Goal: Obtain resource: Download file/media

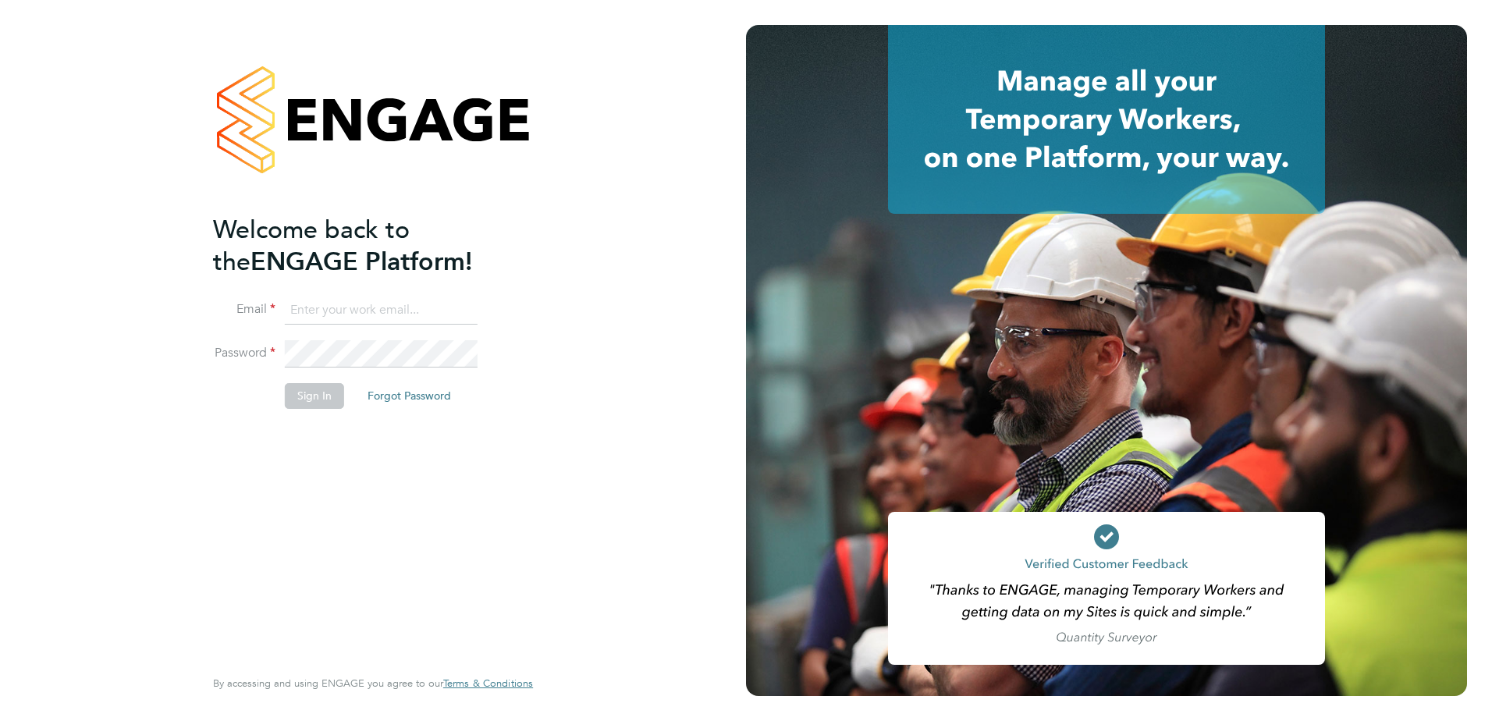
type input "jenna.deehan@vistry.co.uk"
click at [310, 399] on button "Sign In" at bounding box center [314, 395] width 59 height 25
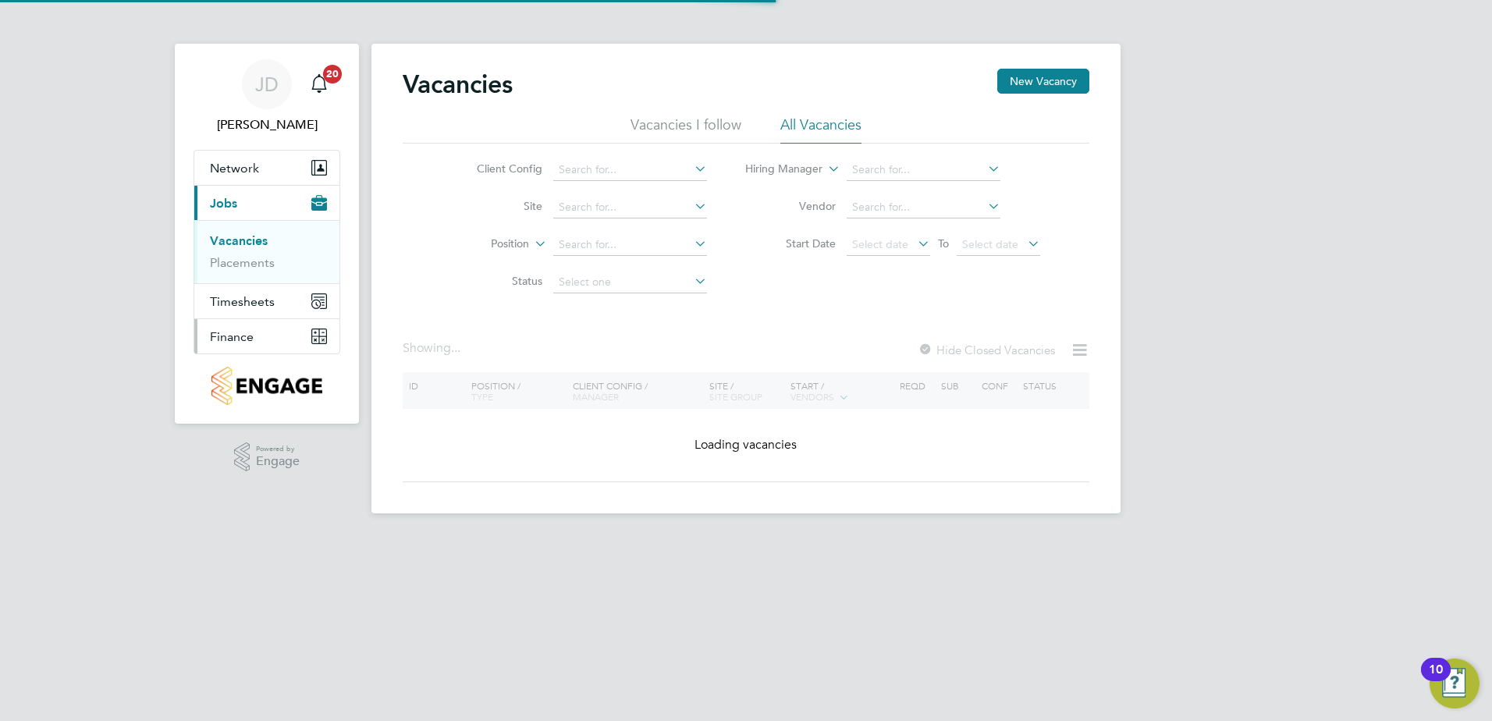
click at [233, 335] on span "Finance" at bounding box center [232, 336] width 44 height 15
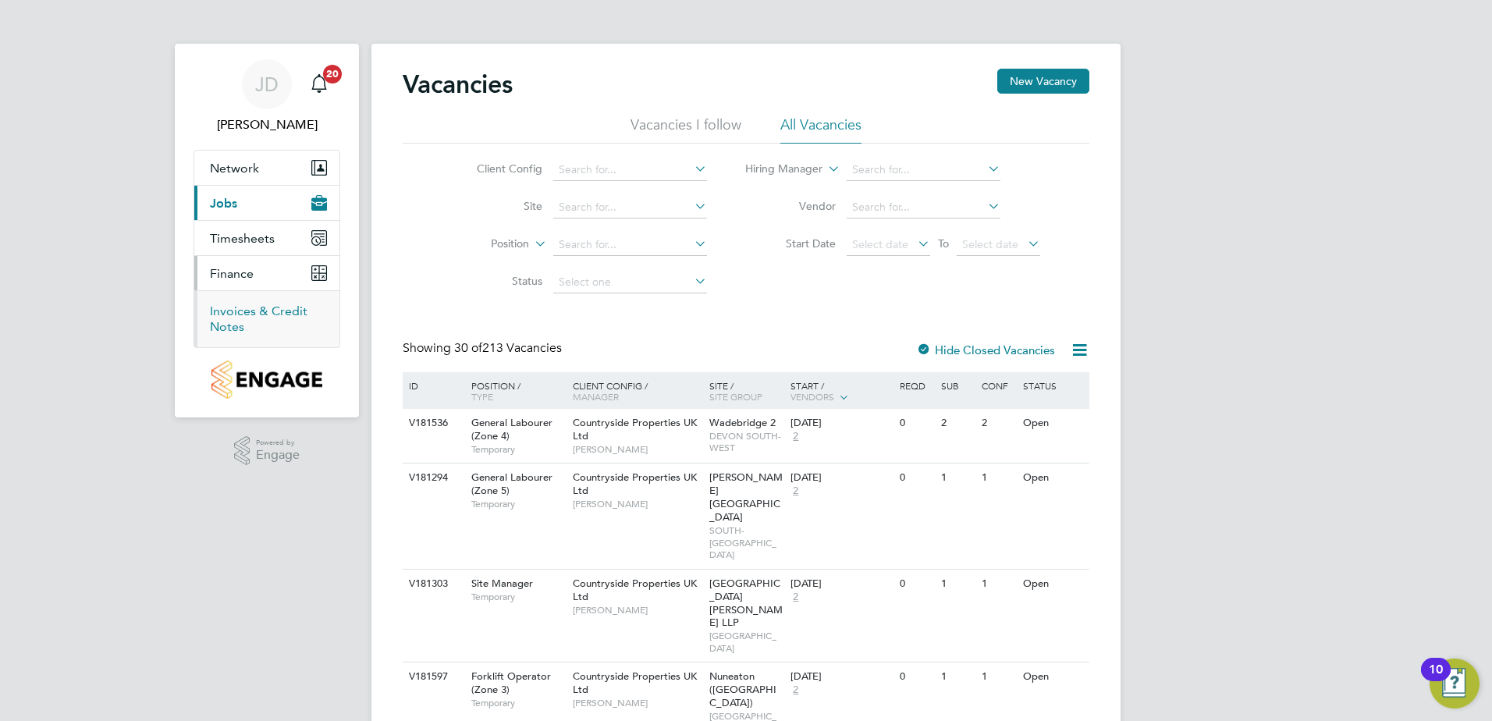
click at [231, 314] on link "Invoices & Credit Notes" at bounding box center [259, 319] width 98 height 30
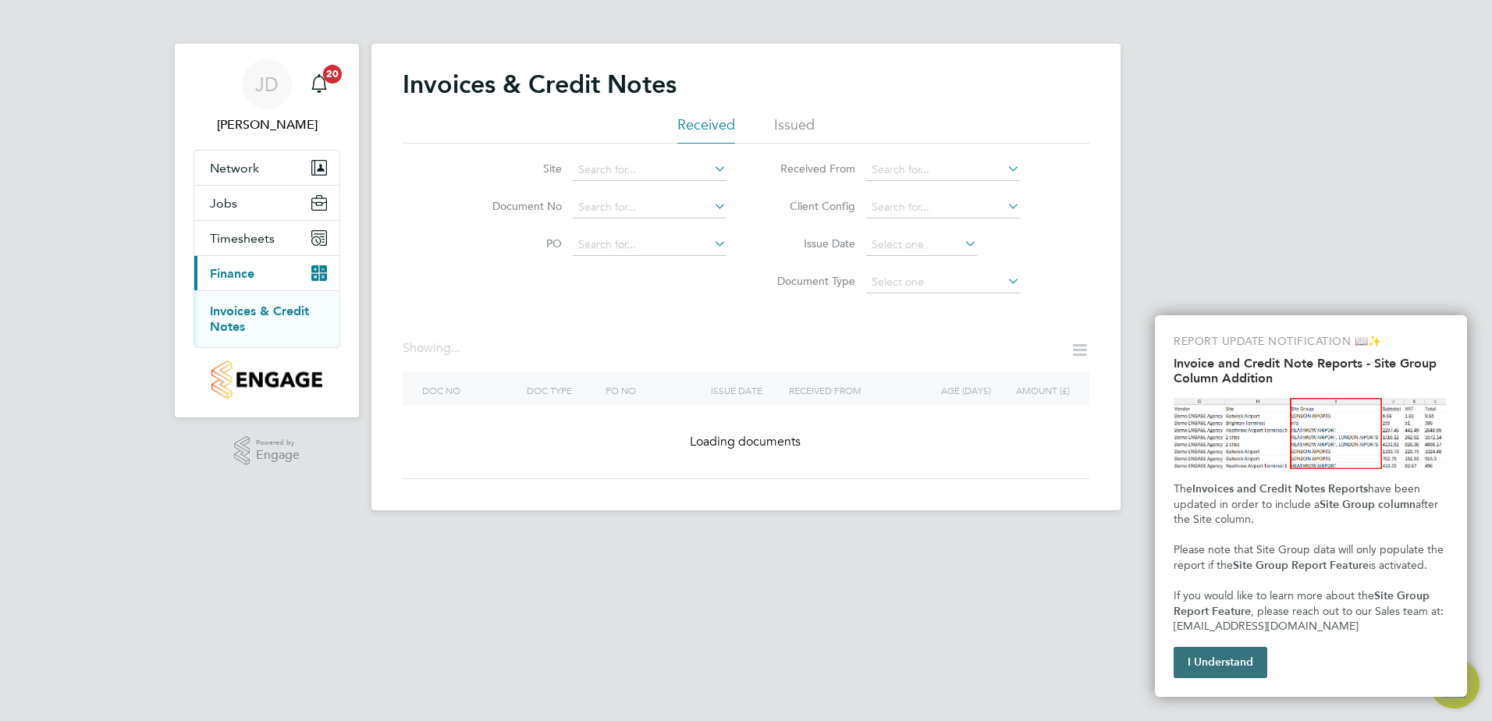
click at [1187, 661] on button "I Understand" at bounding box center [1221, 662] width 94 height 31
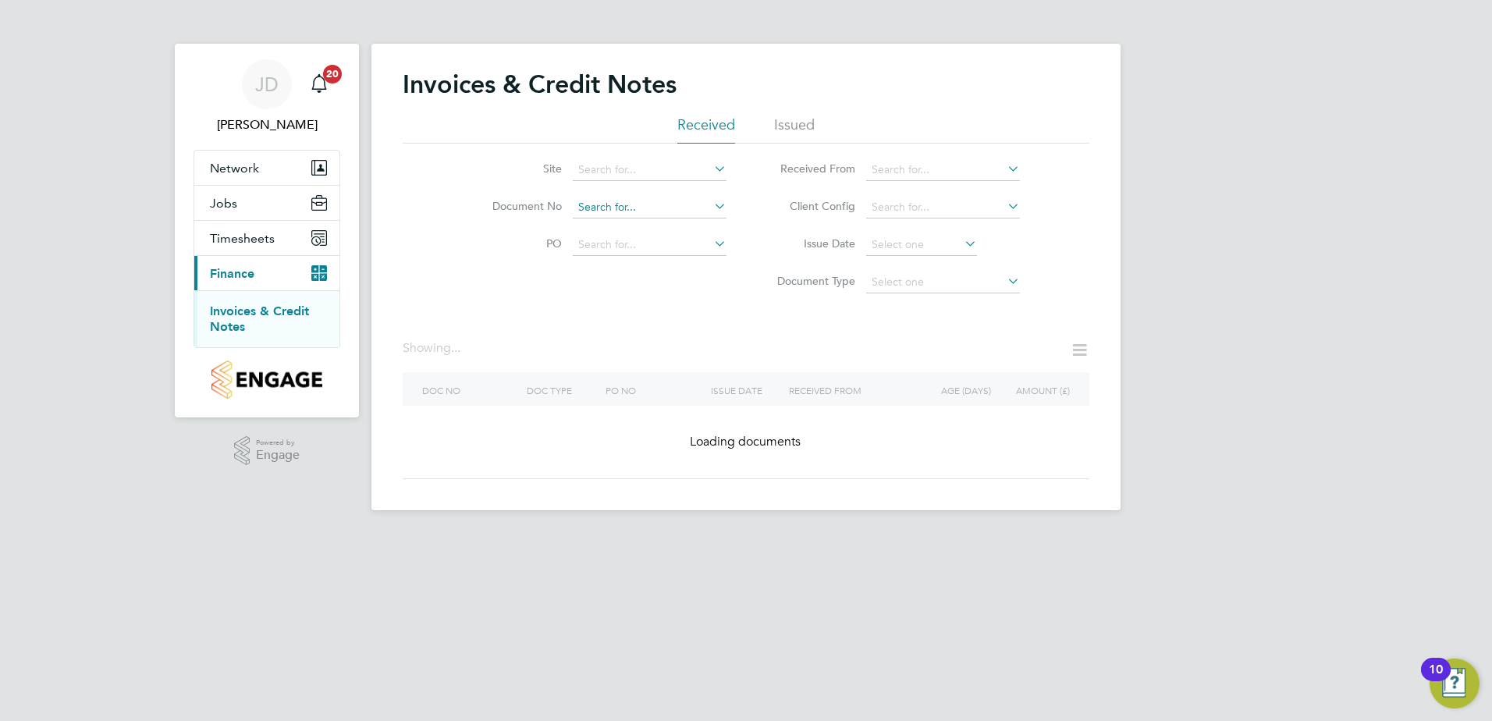
click at [610, 209] on input at bounding box center [650, 208] width 154 height 22
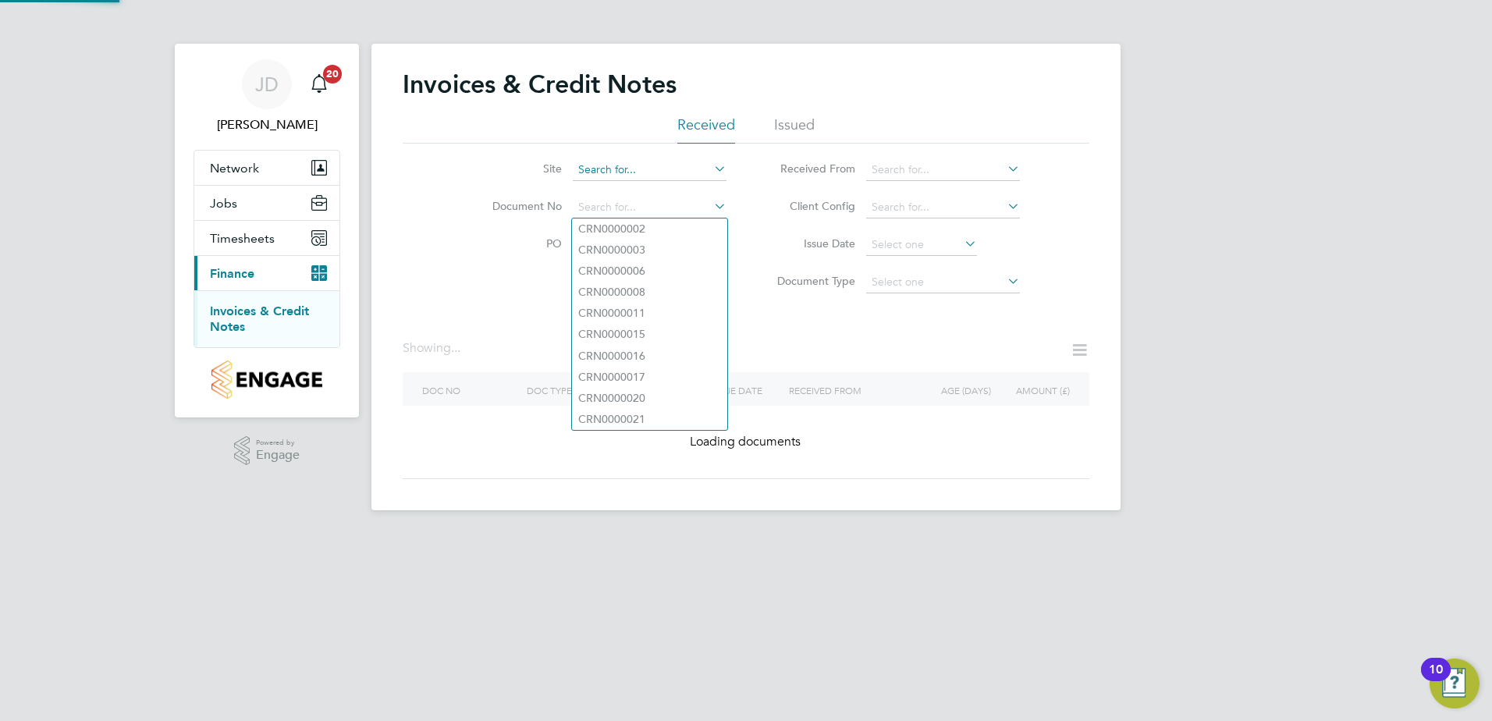
click at [609, 168] on input at bounding box center [650, 170] width 154 height 22
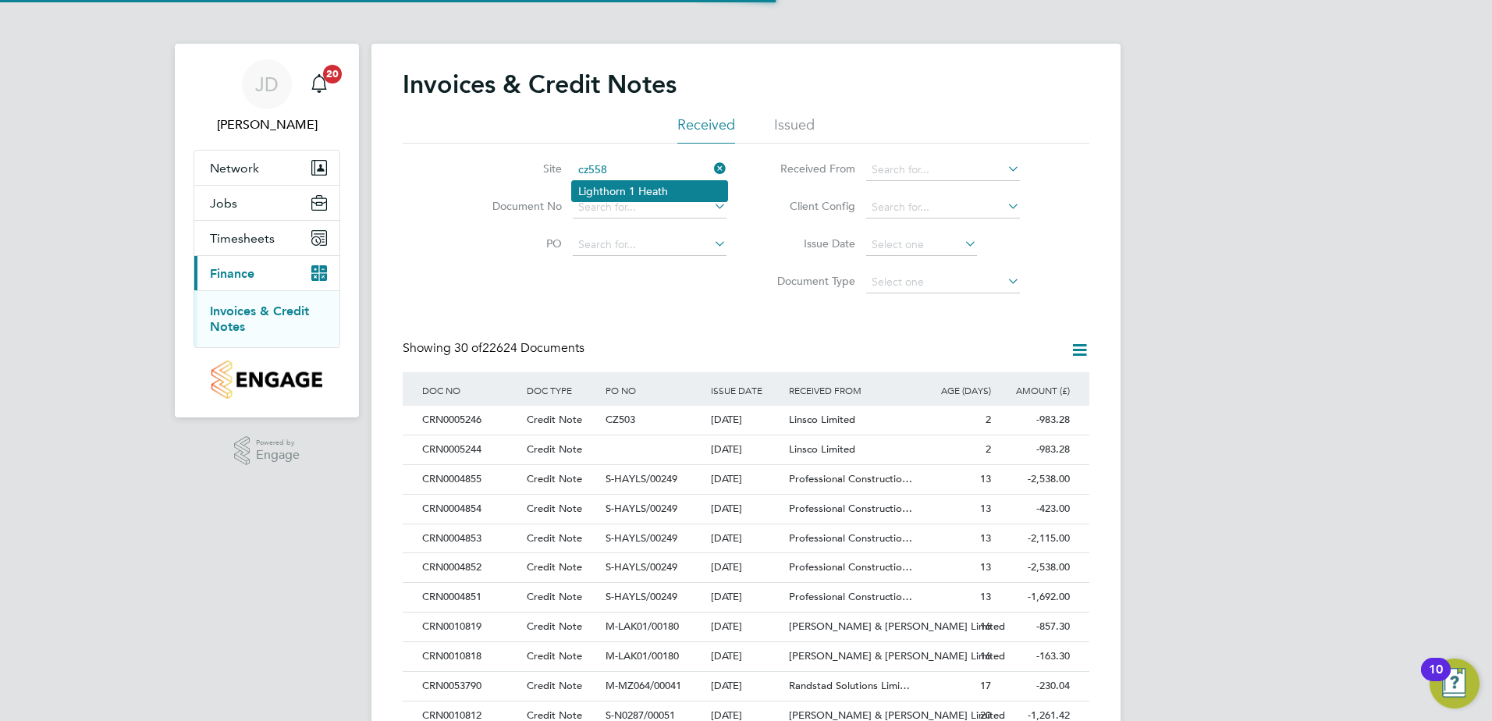
click at [602, 190] on li "Lighthorn 1 Heath" at bounding box center [649, 191] width 155 height 20
type input "Lighthorn 1 Heath"
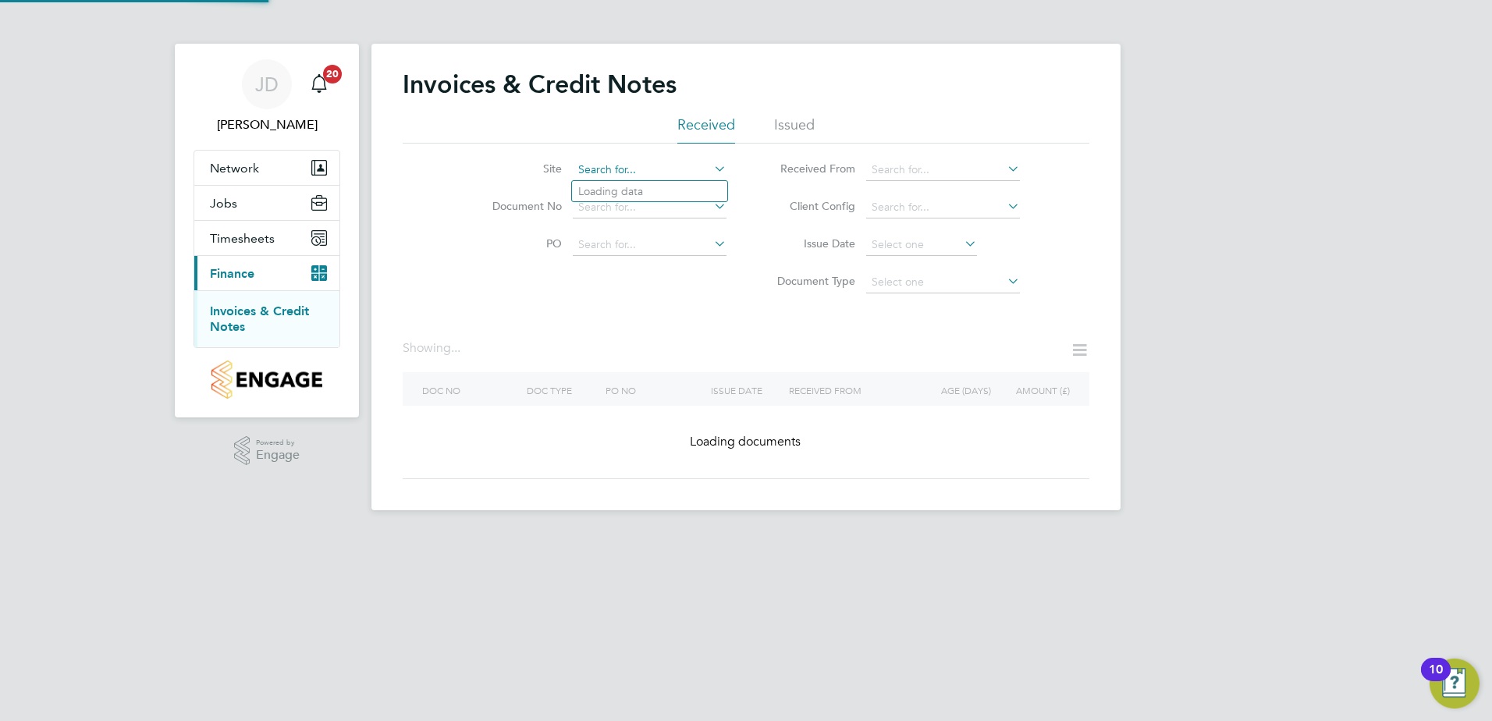
click at [640, 172] on input at bounding box center [650, 170] width 154 height 22
click at [620, 184] on li "Lighthorn 1 Heath" at bounding box center [649, 191] width 155 height 20
type input "Lighthorn 1 Heath"
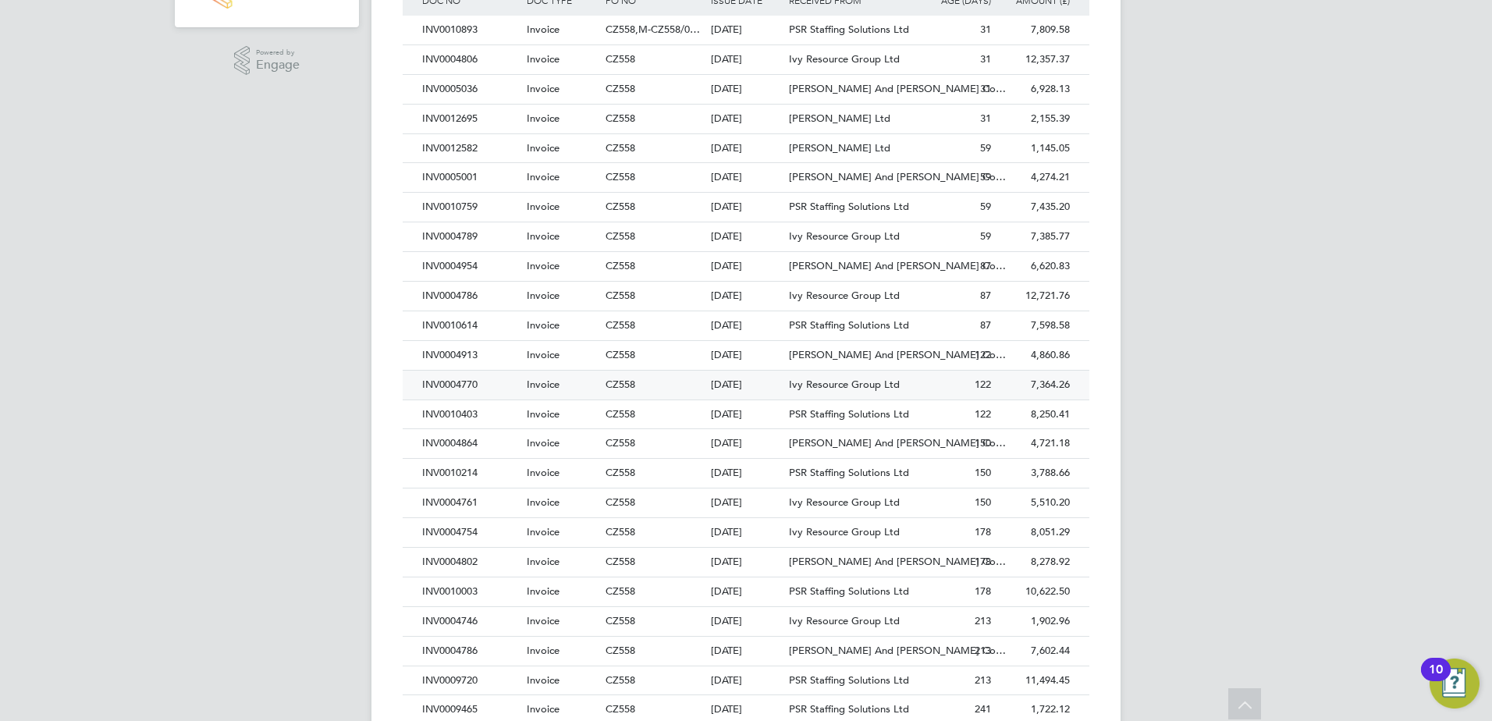
click at [451, 378] on div "INV0004770" at bounding box center [470, 385] width 105 height 29
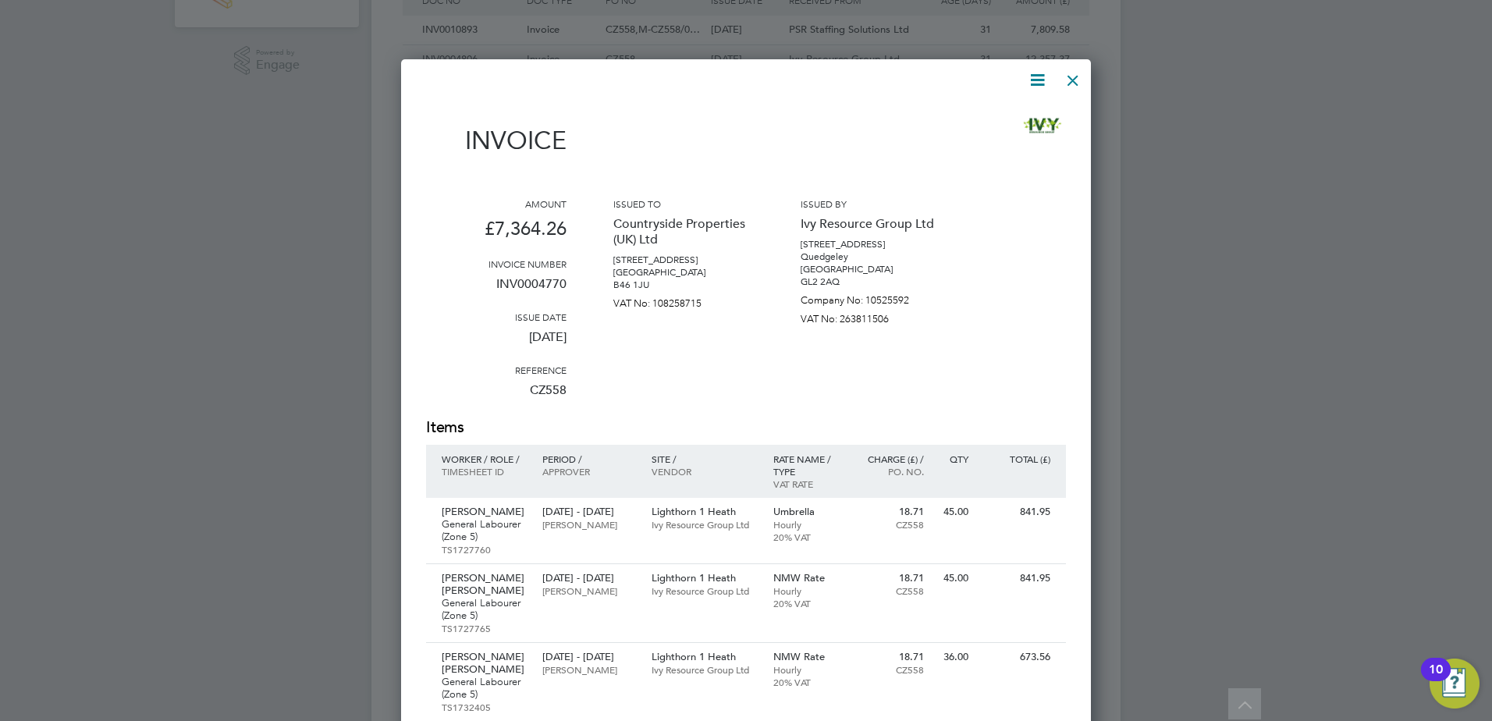
click at [1028, 80] on icon at bounding box center [1038, 80] width 20 height 20
click at [984, 127] on li "Download Invoice" at bounding box center [990, 117] width 108 height 22
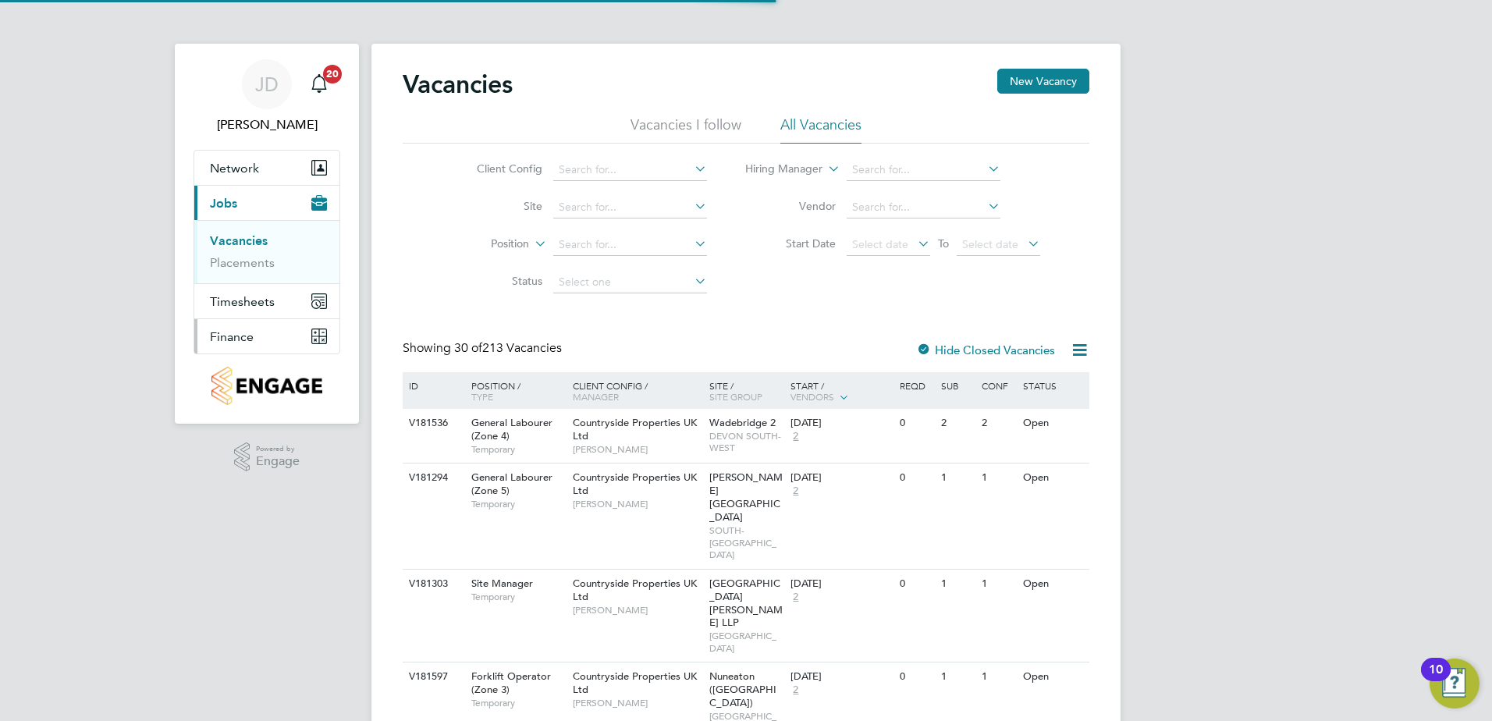
click at [230, 338] on span "Finance" at bounding box center [232, 336] width 44 height 15
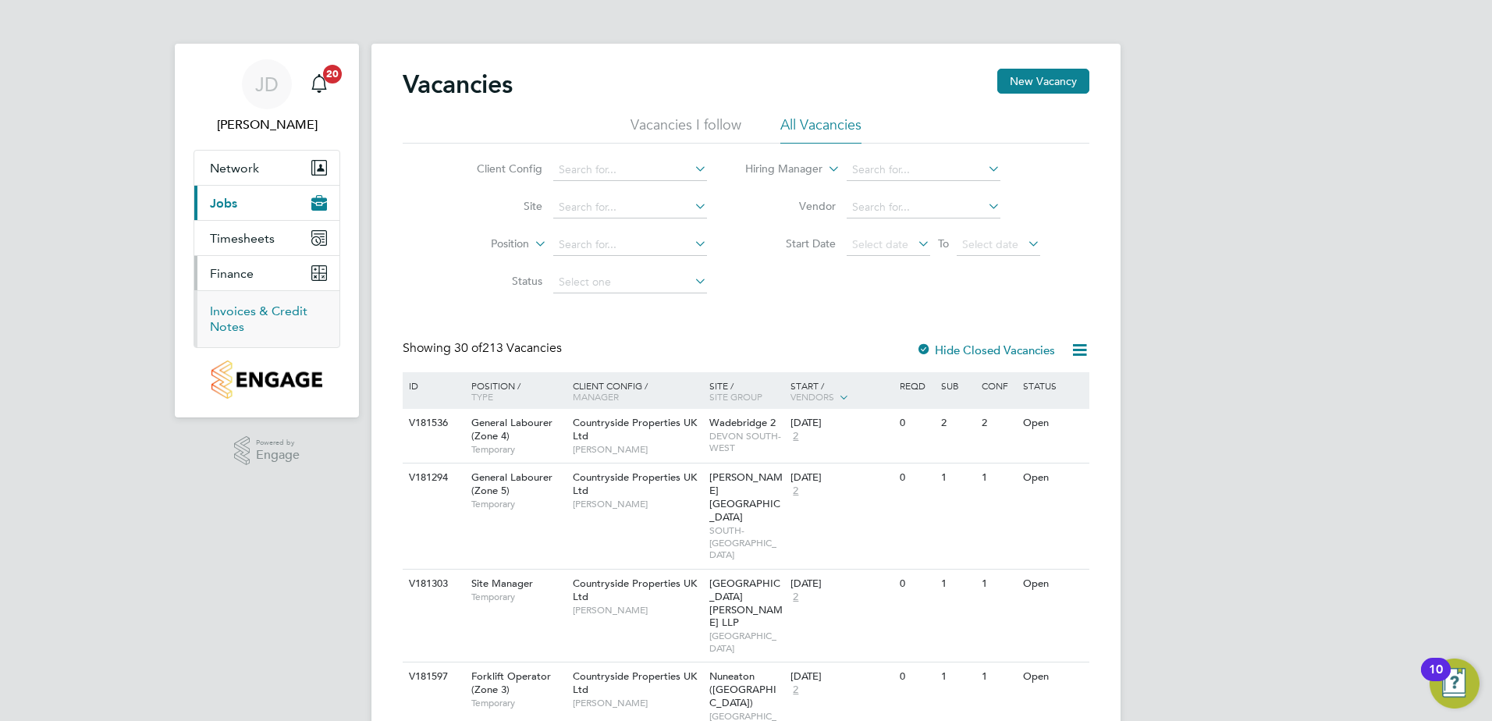
click at [230, 307] on link "Invoices & Credit Notes" at bounding box center [259, 319] width 98 height 30
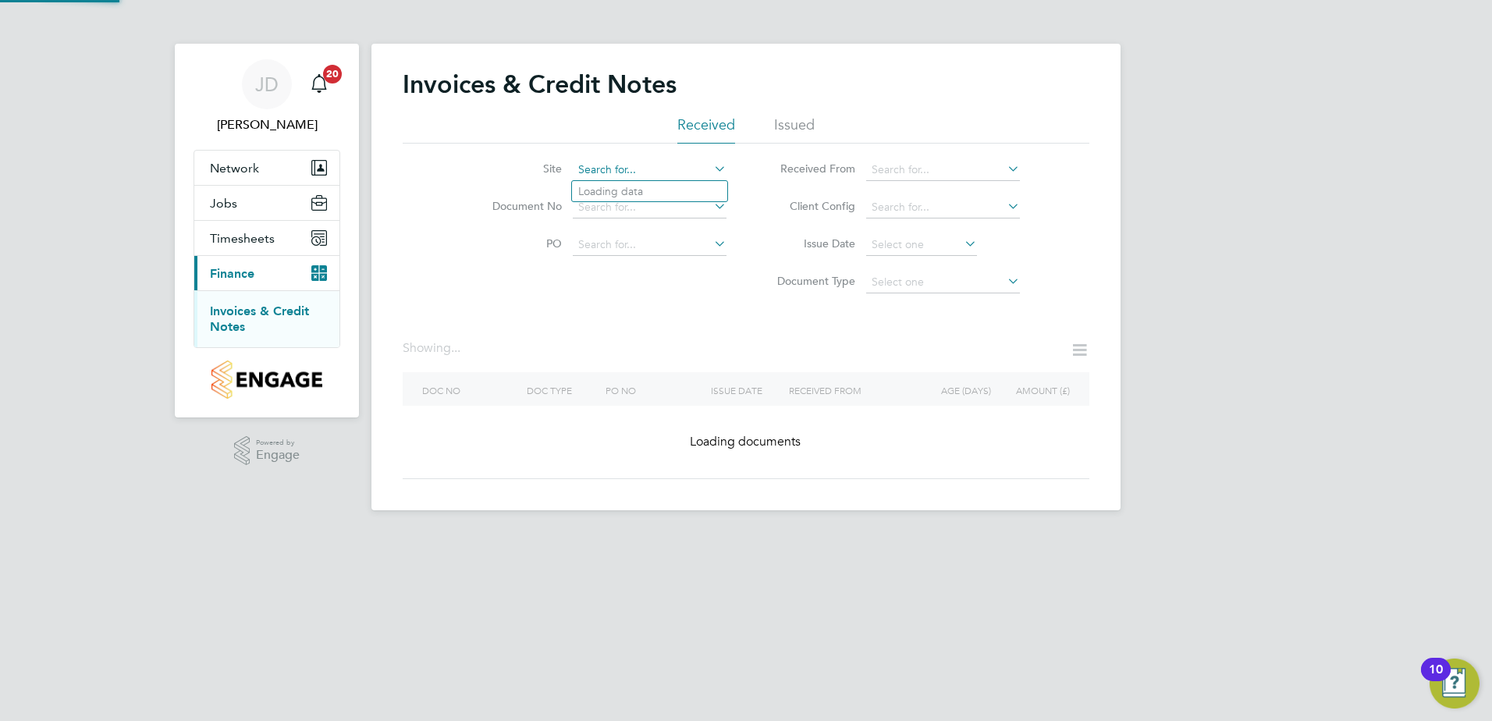
click at [674, 159] on input at bounding box center [650, 170] width 154 height 22
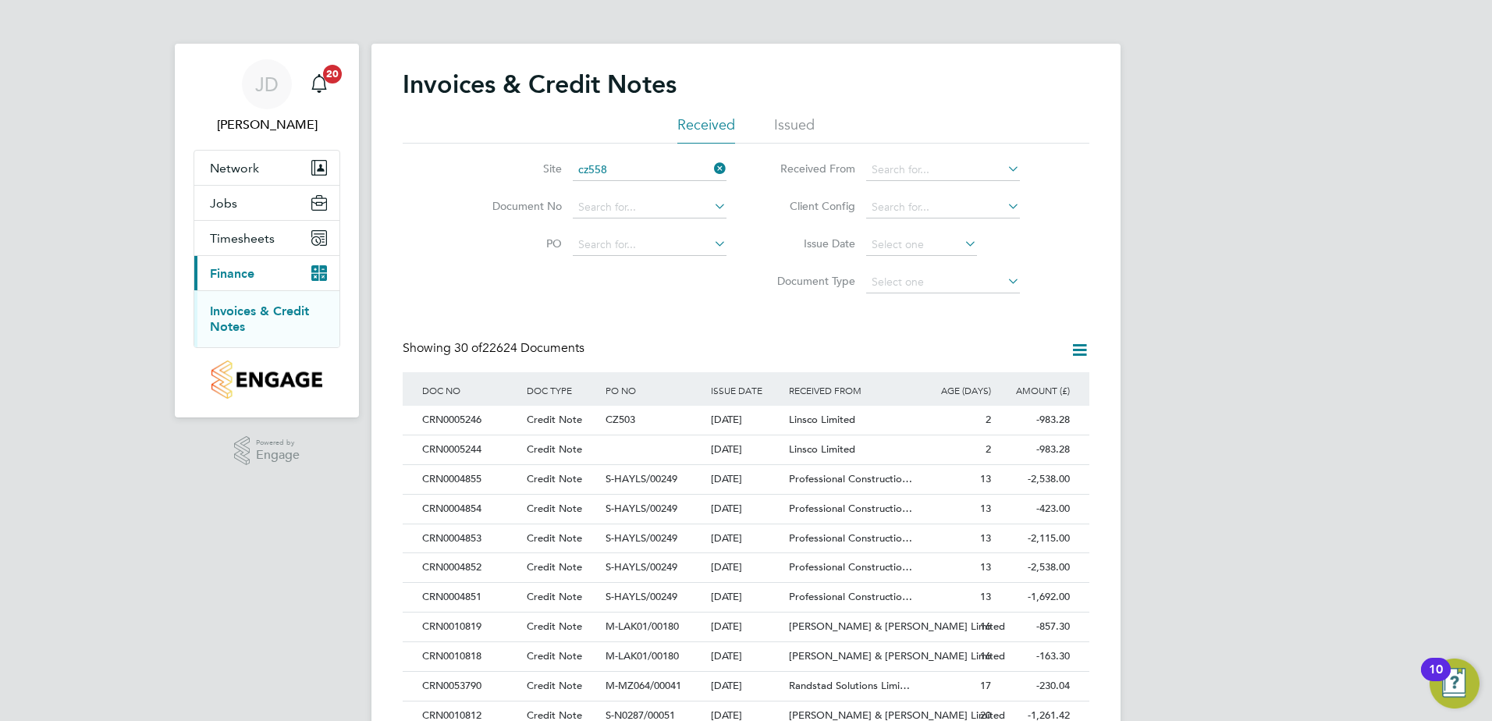
click at [640, 192] on li "Lighthorn 1 Heath" at bounding box center [649, 191] width 155 height 20
type input "Lighthorn 1 Heath"
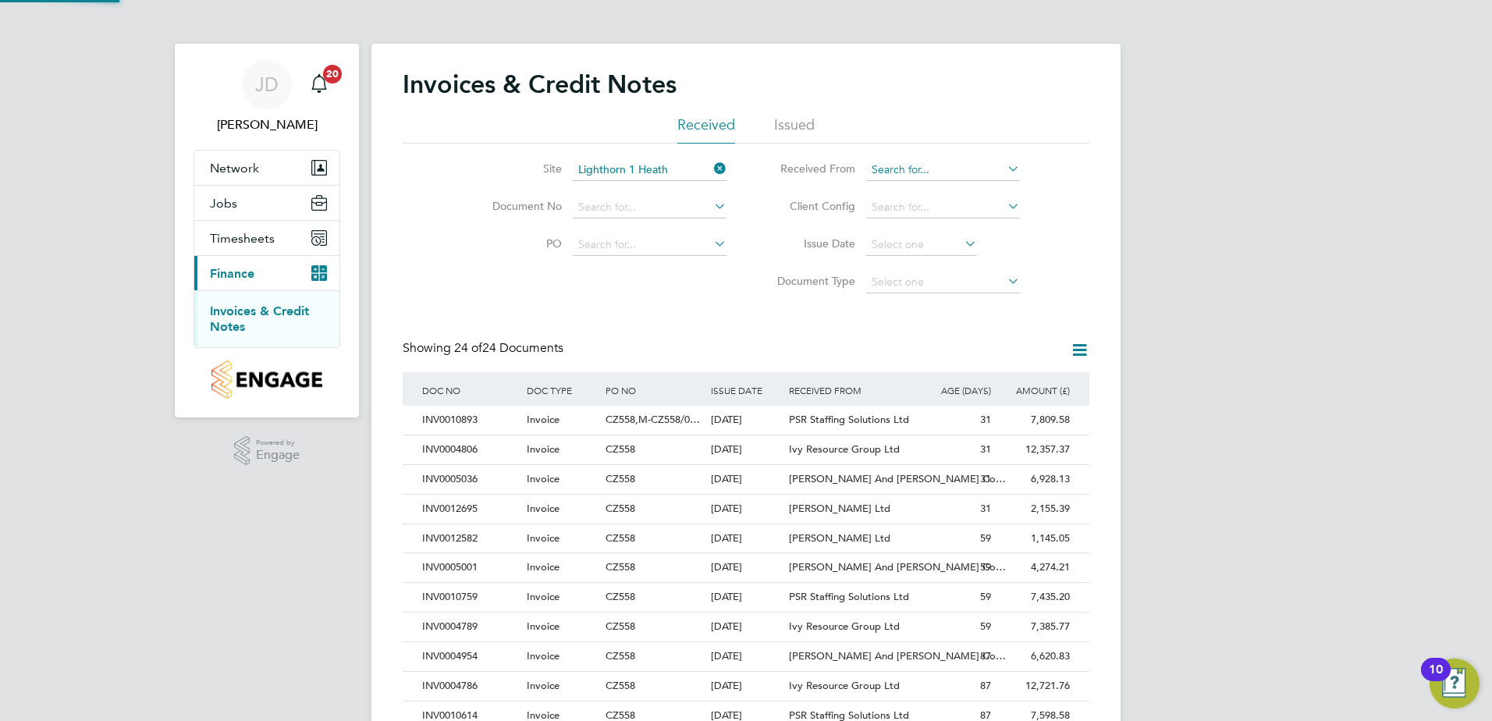
click at [894, 169] on input at bounding box center [943, 170] width 154 height 22
click at [900, 190] on li "Ivy Resource Group Ltd" at bounding box center [942, 191] width 155 height 21
type input "Ivy Resource Group Ltd"
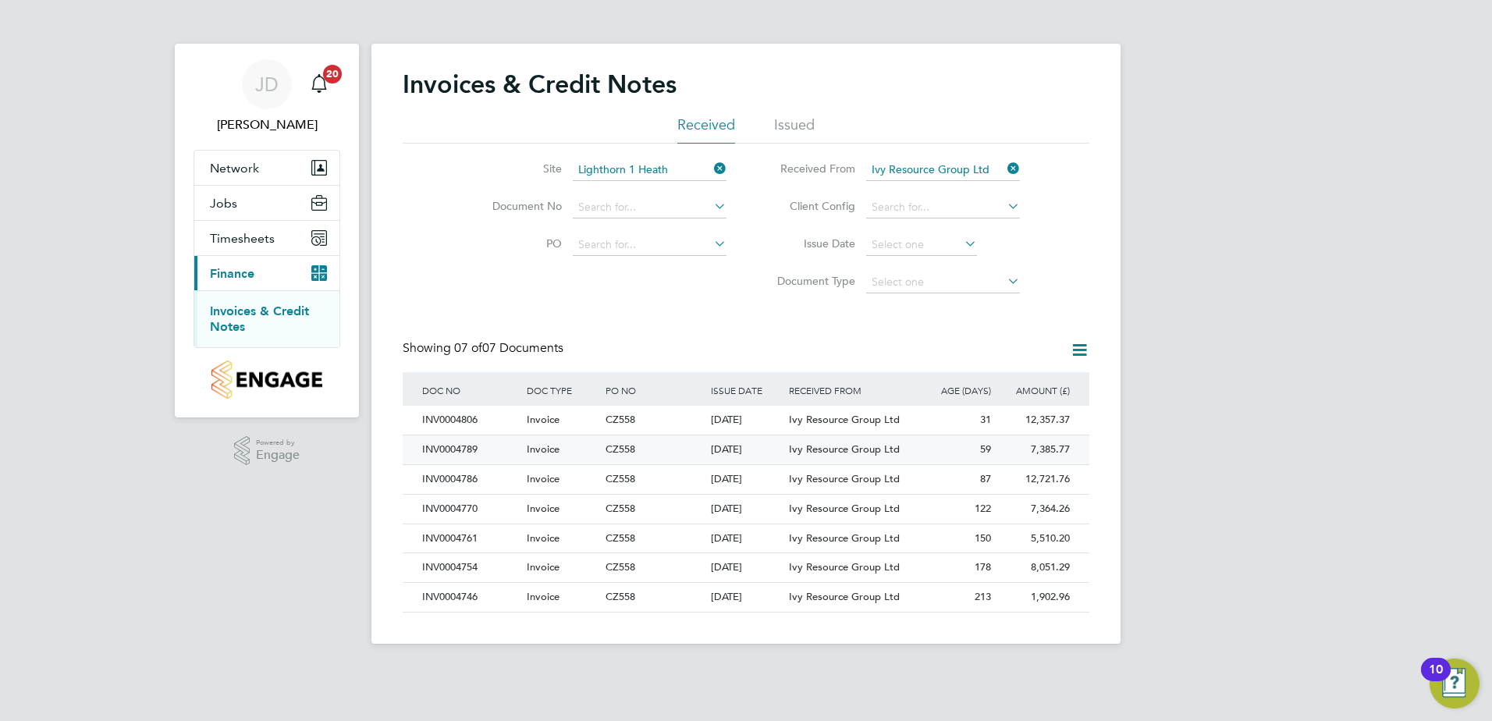
click at [474, 448] on div "INV0004789" at bounding box center [470, 449] width 105 height 29
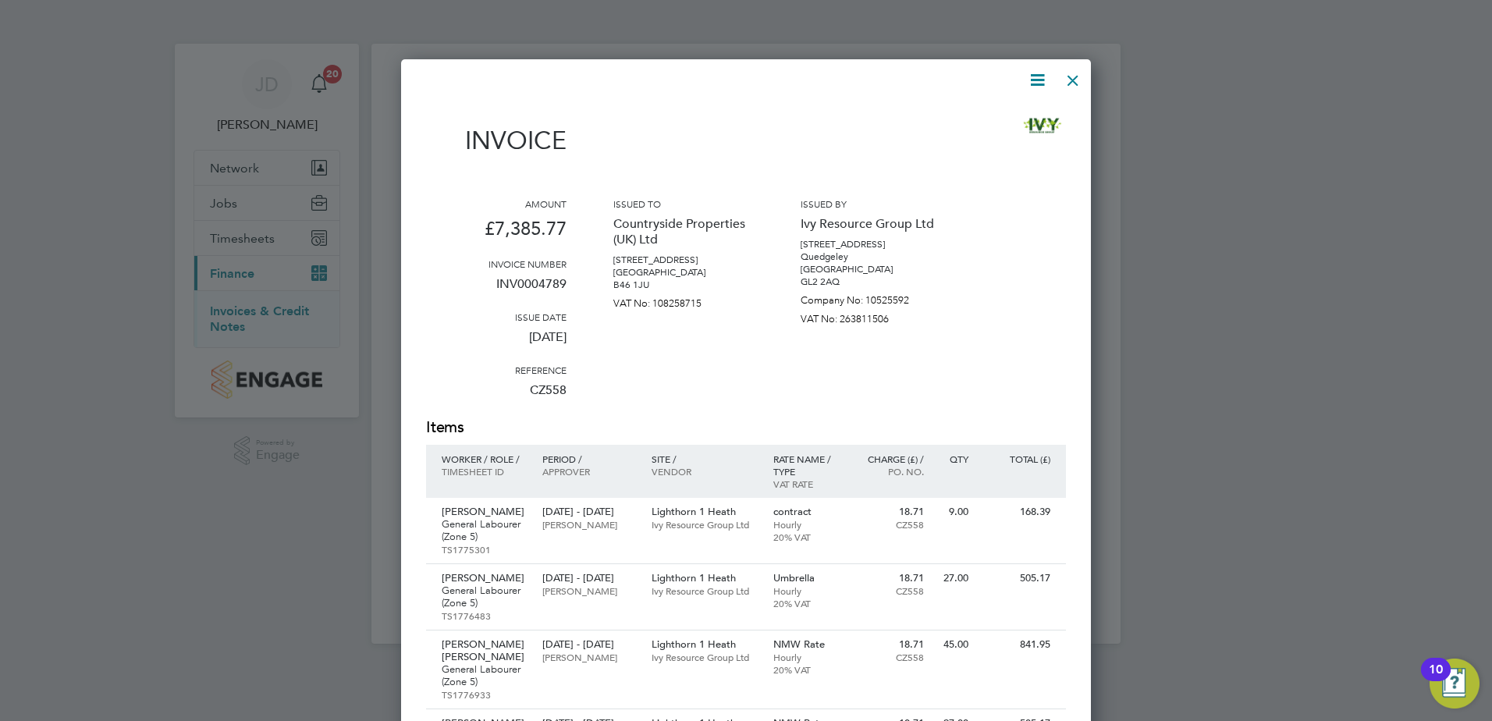
click at [1076, 86] on div at bounding box center [1073, 76] width 28 height 28
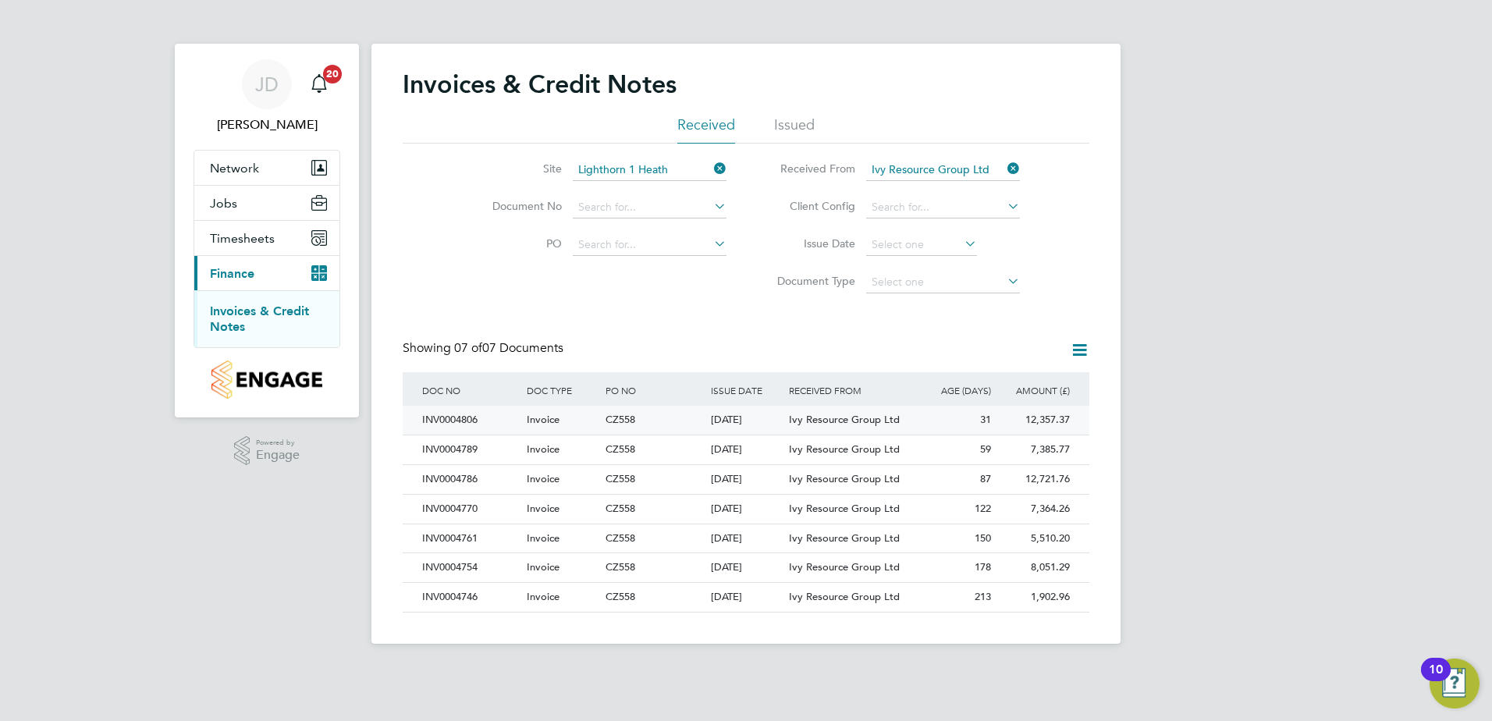
click at [454, 416] on div "INV0004806" at bounding box center [470, 420] width 105 height 29
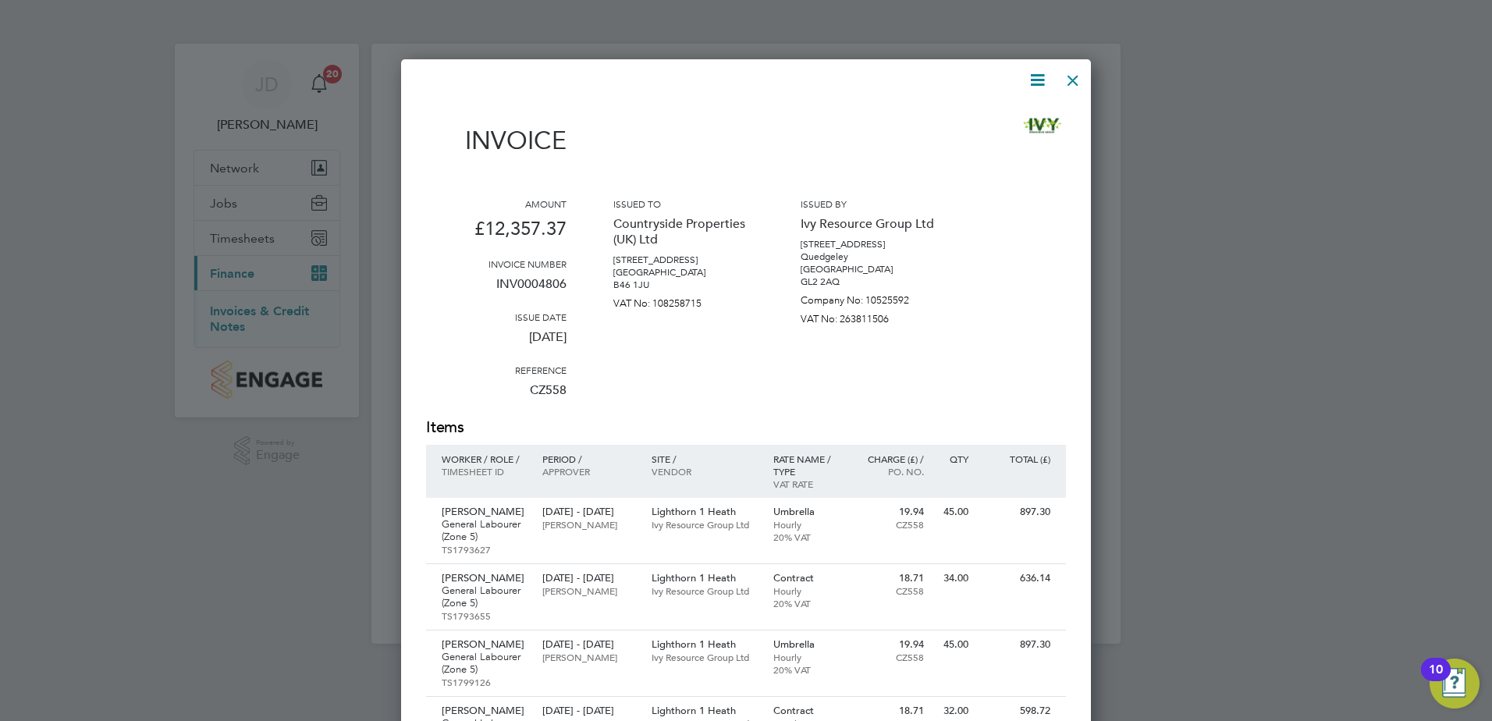
click at [1042, 76] on icon at bounding box center [1038, 80] width 20 height 20
click at [956, 112] on li "Download Invoice" at bounding box center [990, 117] width 108 height 22
click at [1075, 78] on div at bounding box center [1073, 76] width 28 height 28
